Goal: Task Accomplishment & Management: Manage account settings

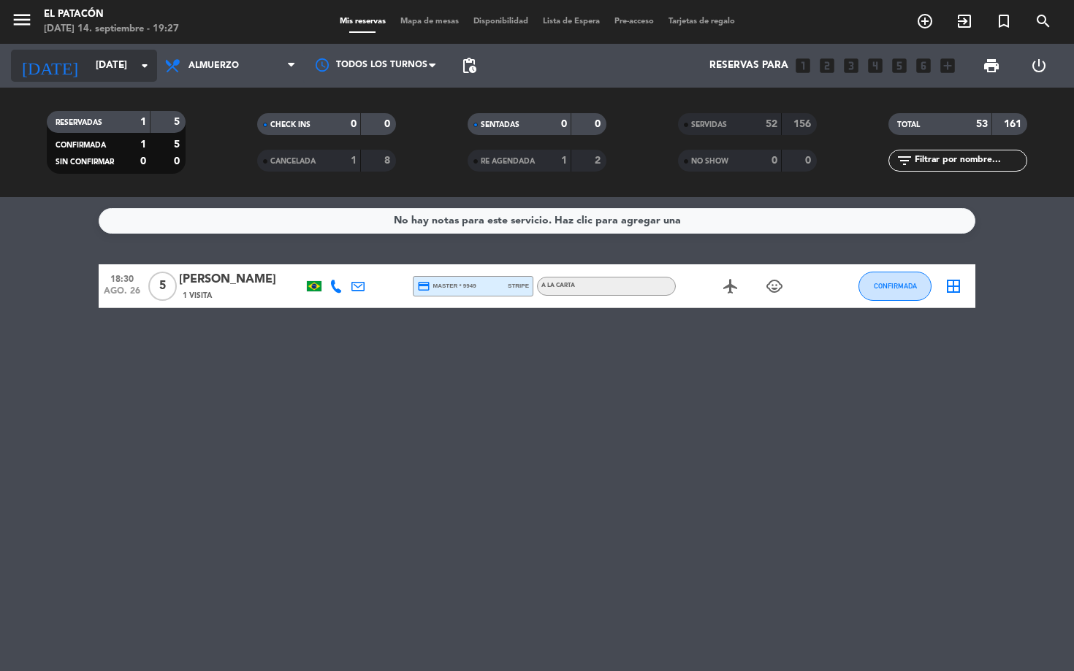
click at [146, 69] on icon "arrow_drop_down" at bounding box center [145, 66] width 18 height 18
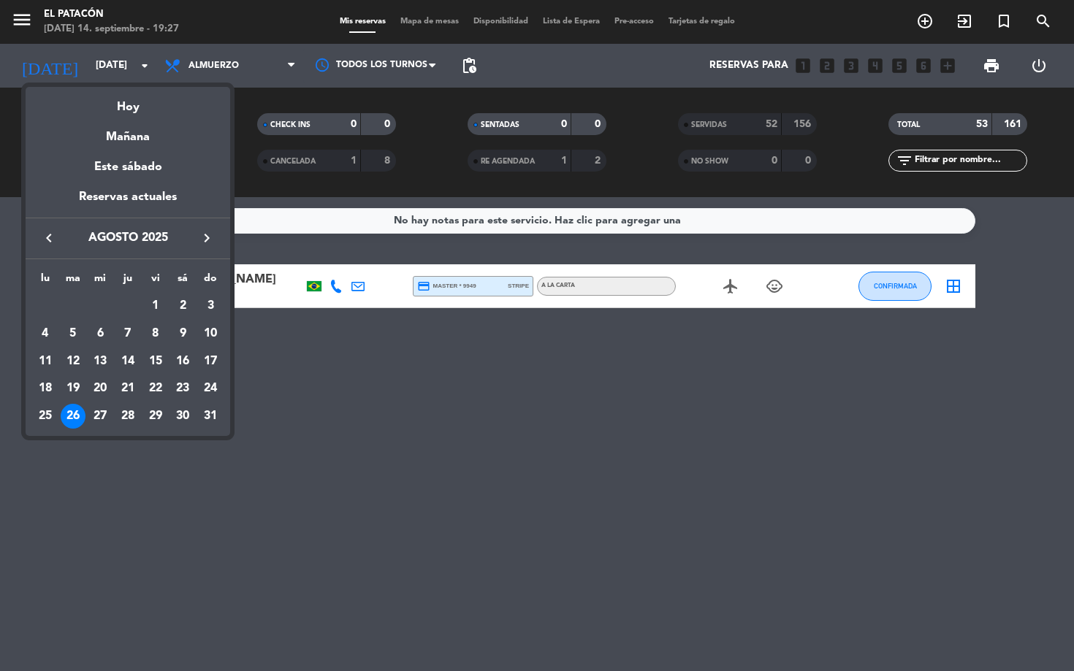
click at [204, 229] on button "keyboard_arrow_right" at bounding box center [207, 238] width 26 height 19
click at [210, 363] on div "14" at bounding box center [210, 361] width 25 height 25
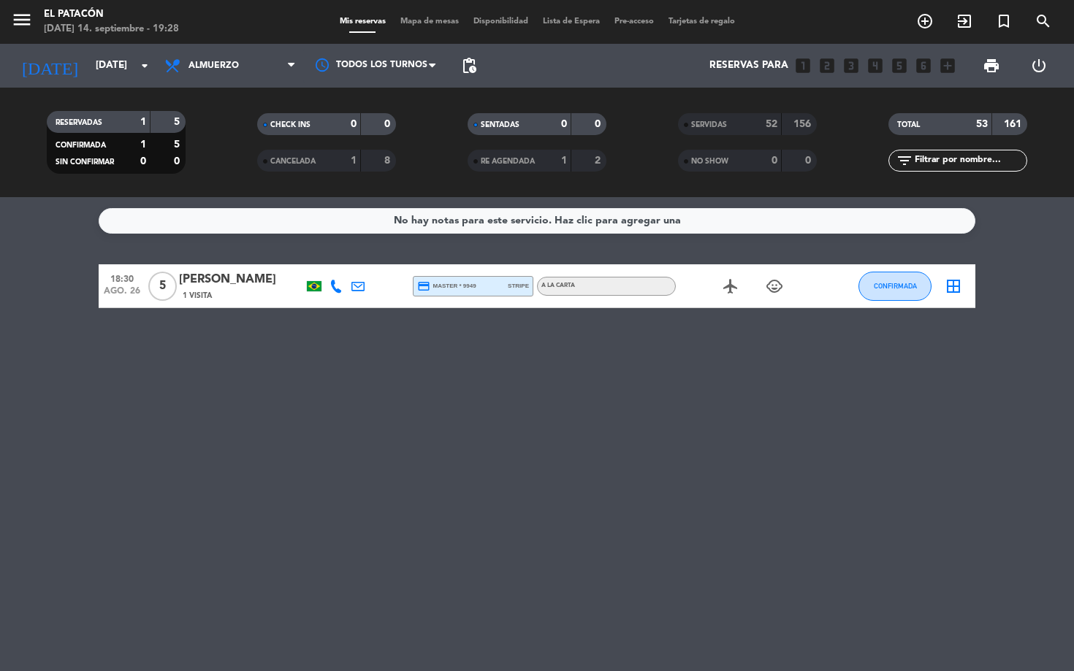
type input "[DATE]"
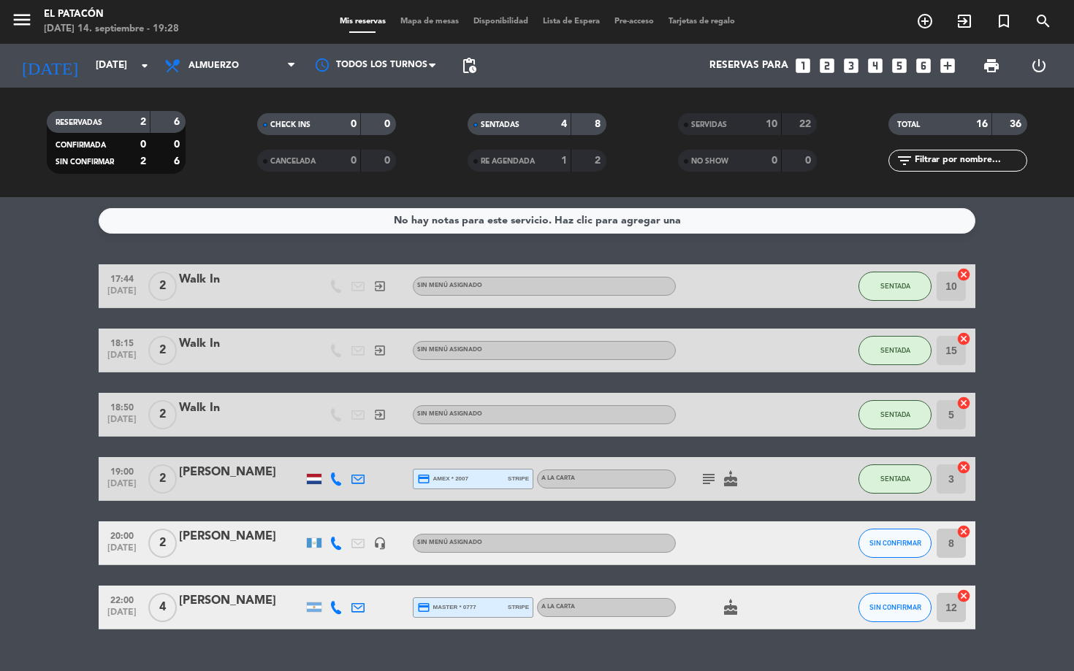
click at [214, 538] on div "[PERSON_NAME]" at bounding box center [241, 536] width 124 height 19
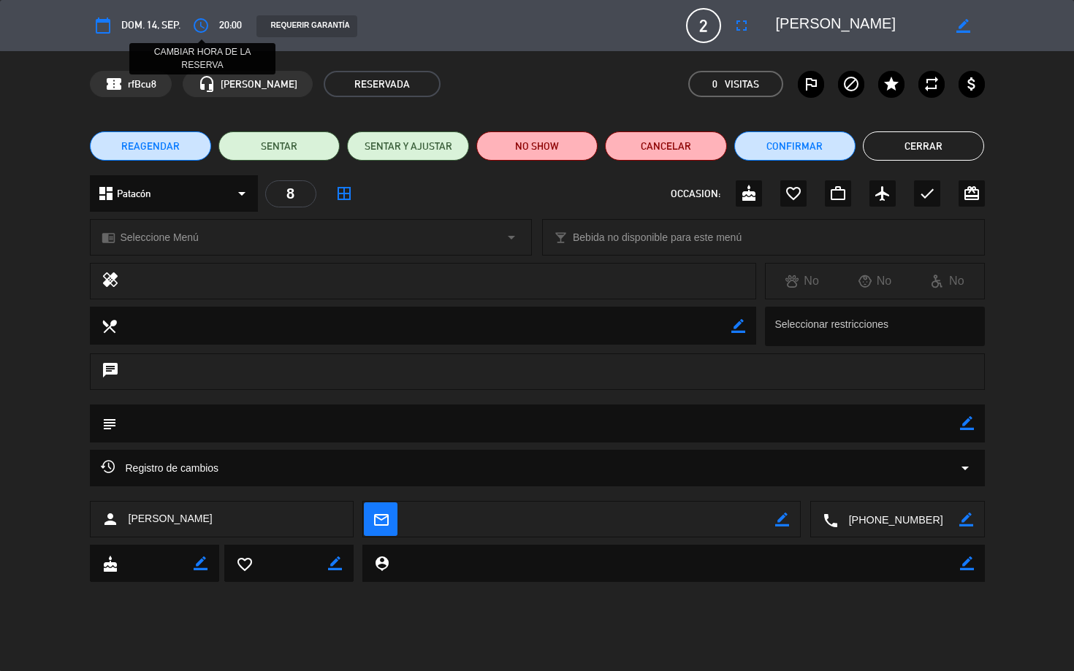
click at [200, 26] on icon "access_time" at bounding box center [201, 26] width 18 height 18
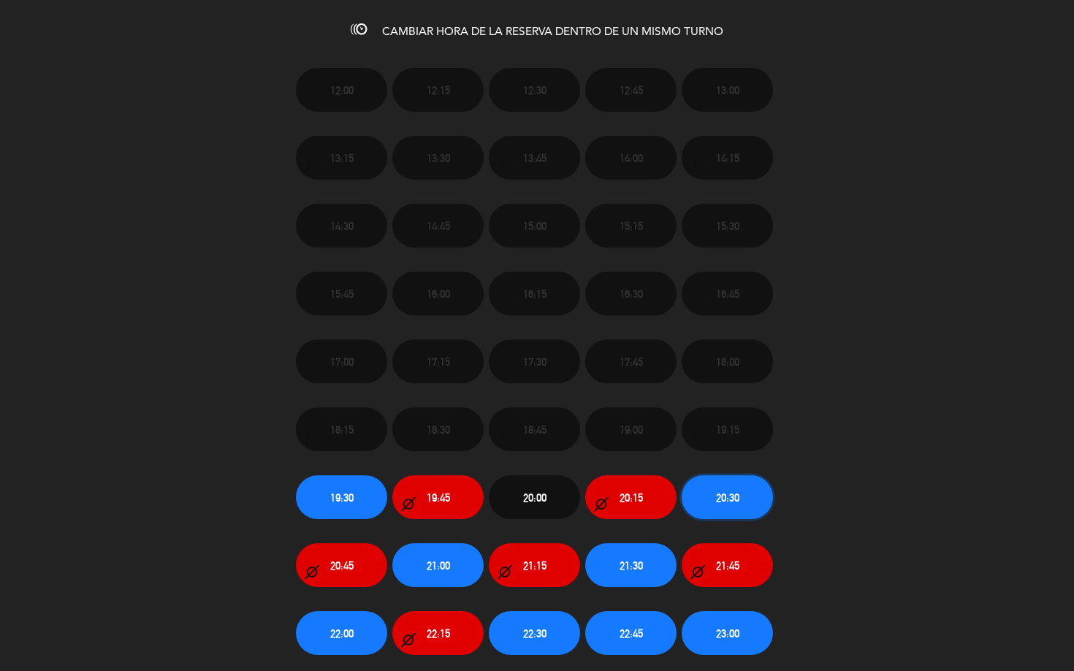
click at [733, 495] on span "20:30" at bounding box center [727, 497] width 23 height 17
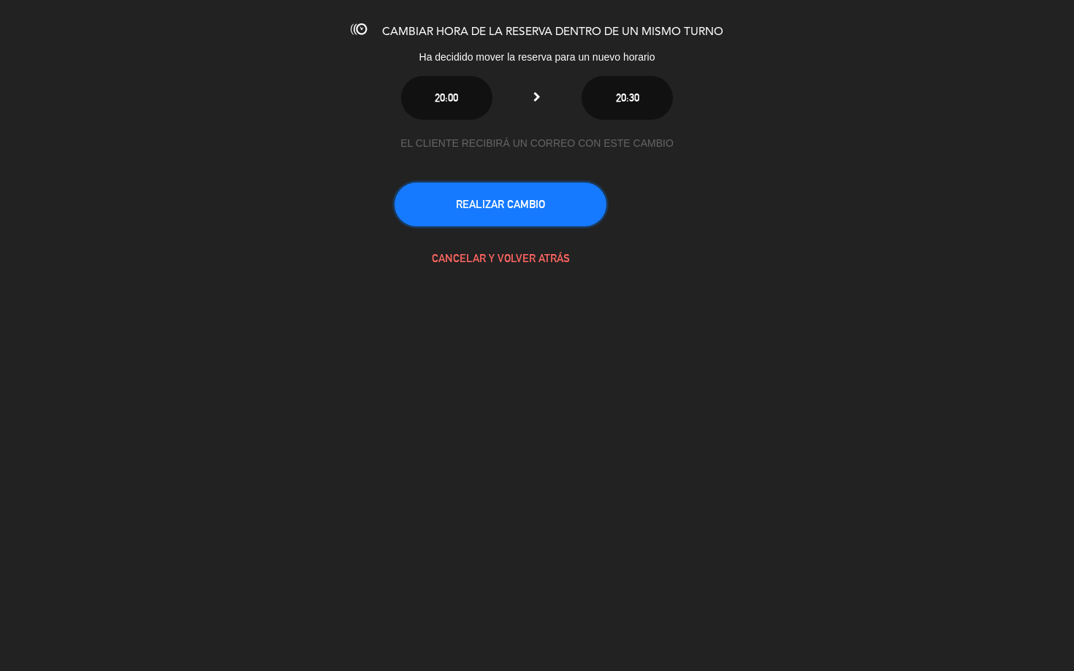
click at [506, 201] on button "REALIZAR CAMBIO" at bounding box center [500, 205] width 212 height 44
